Goal: Task Accomplishment & Management: Complete application form

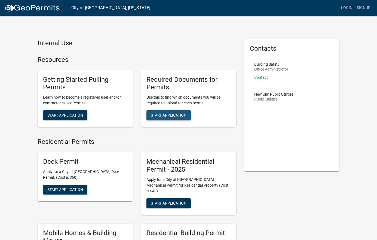
click at [178, 117] on span "Start Application" at bounding box center [169, 115] width 36 height 4
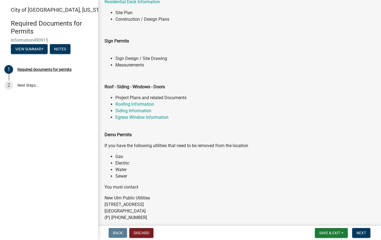
scroll to position [163, 0]
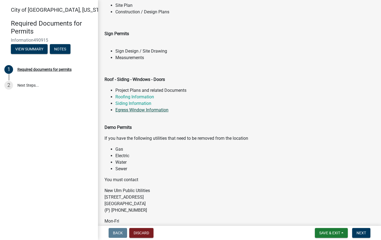
click at [140, 112] on link "Egress Window Information" at bounding box center [141, 109] width 53 height 5
click at [166, 94] on li "Project Plans and related Documents" at bounding box center [244, 90] width 259 height 7
click at [138, 94] on li "Project Plans and related Documents" at bounding box center [244, 90] width 259 height 7
click at [138, 82] on strong "Roof - Siding - Windows - Doors" at bounding box center [134, 79] width 60 height 5
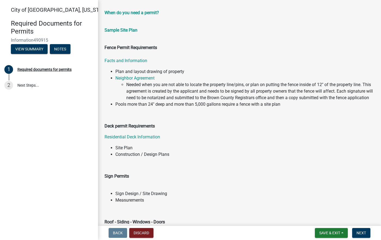
scroll to position [82, 0]
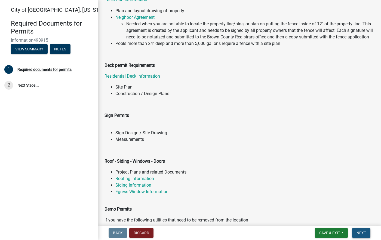
click at [362, 230] on span "Next" at bounding box center [361, 232] width 10 height 4
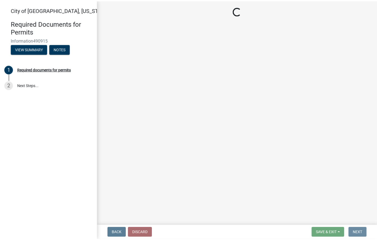
scroll to position [0, 0]
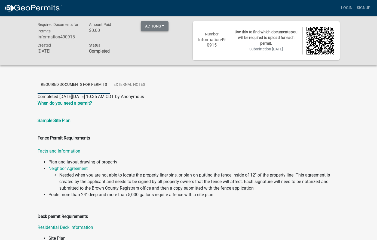
click at [155, 26] on button "Actions" at bounding box center [155, 26] width 28 height 10
click at [169, 58] on div "Required Documents for Permits Information490915 Amount Paid $0.00 Actions Prin…" at bounding box center [110, 40] width 155 height 39
click at [126, 85] on link "External Notes" at bounding box center [129, 84] width 38 height 17
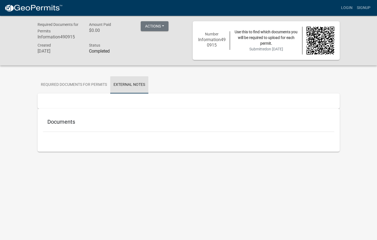
click at [126, 85] on link "External Notes" at bounding box center [129, 84] width 38 height 17
click at [87, 85] on link "Required documents for permits" at bounding box center [74, 84] width 73 height 17
